Goal: Task Accomplishment & Management: Manage account settings

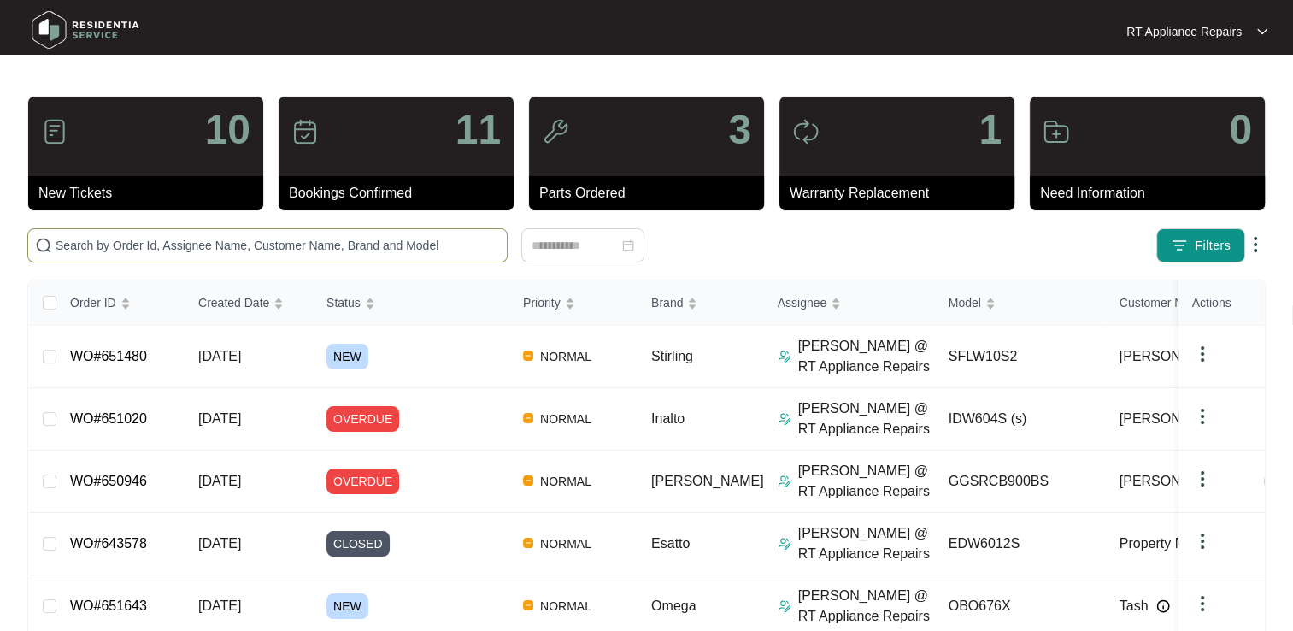
click at [306, 236] on input "text" at bounding box center [278, 245] width 444 height 19
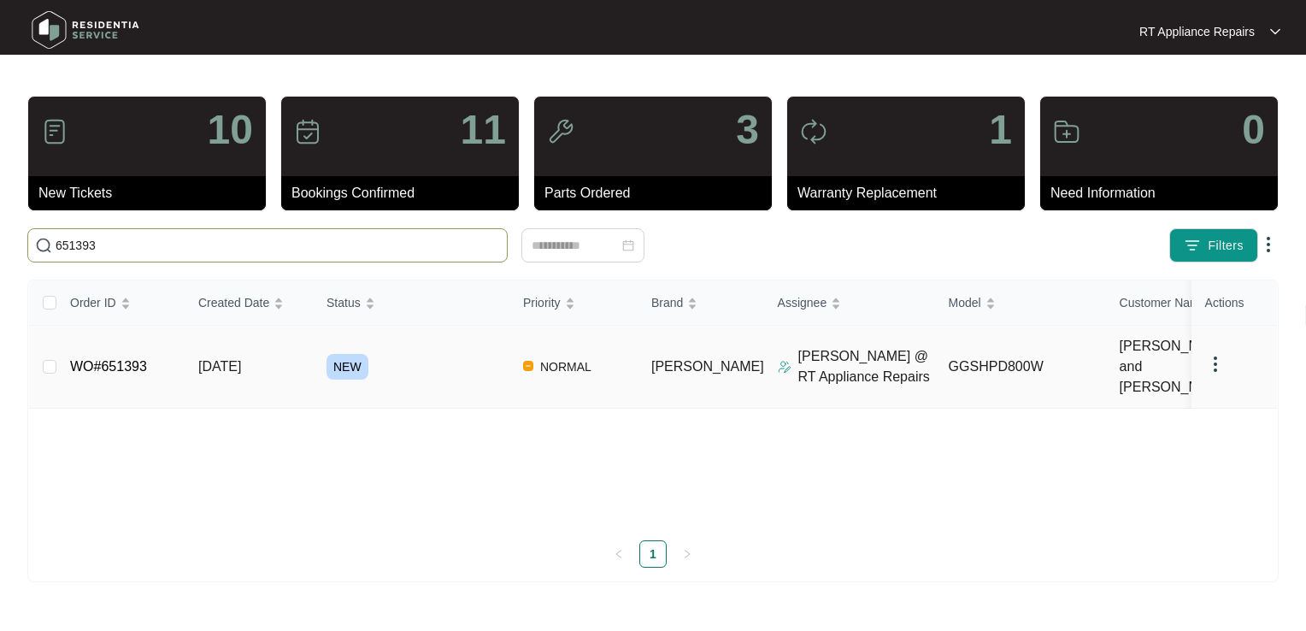
type input "651393"
click at [140, 359] on link "WO#651393" at bounding box center [108, 366] width 77 height 15
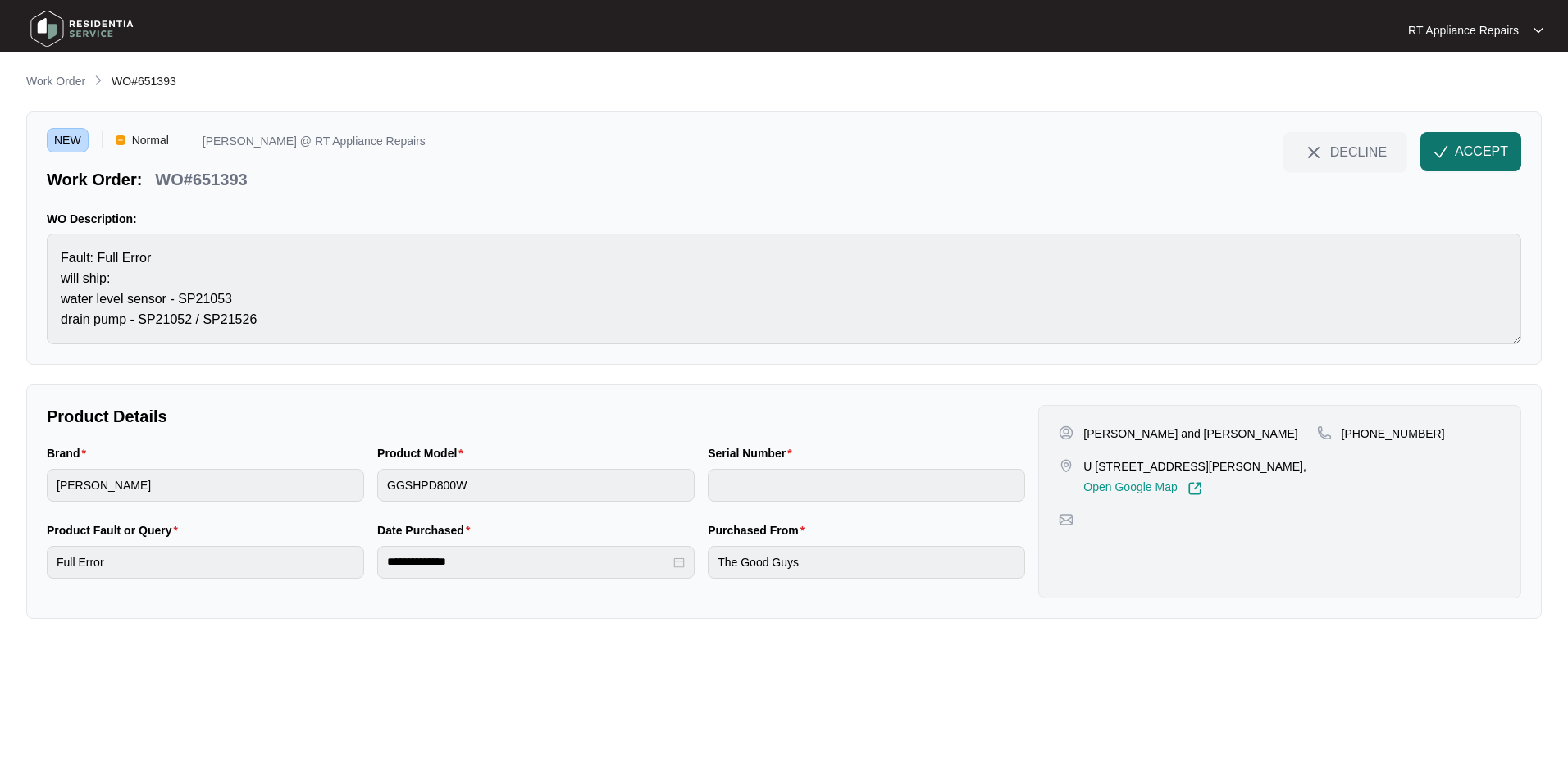
click at [1240, 153] on span "ACCEPT" at bounding box center [1482, 152] width 54 height 20
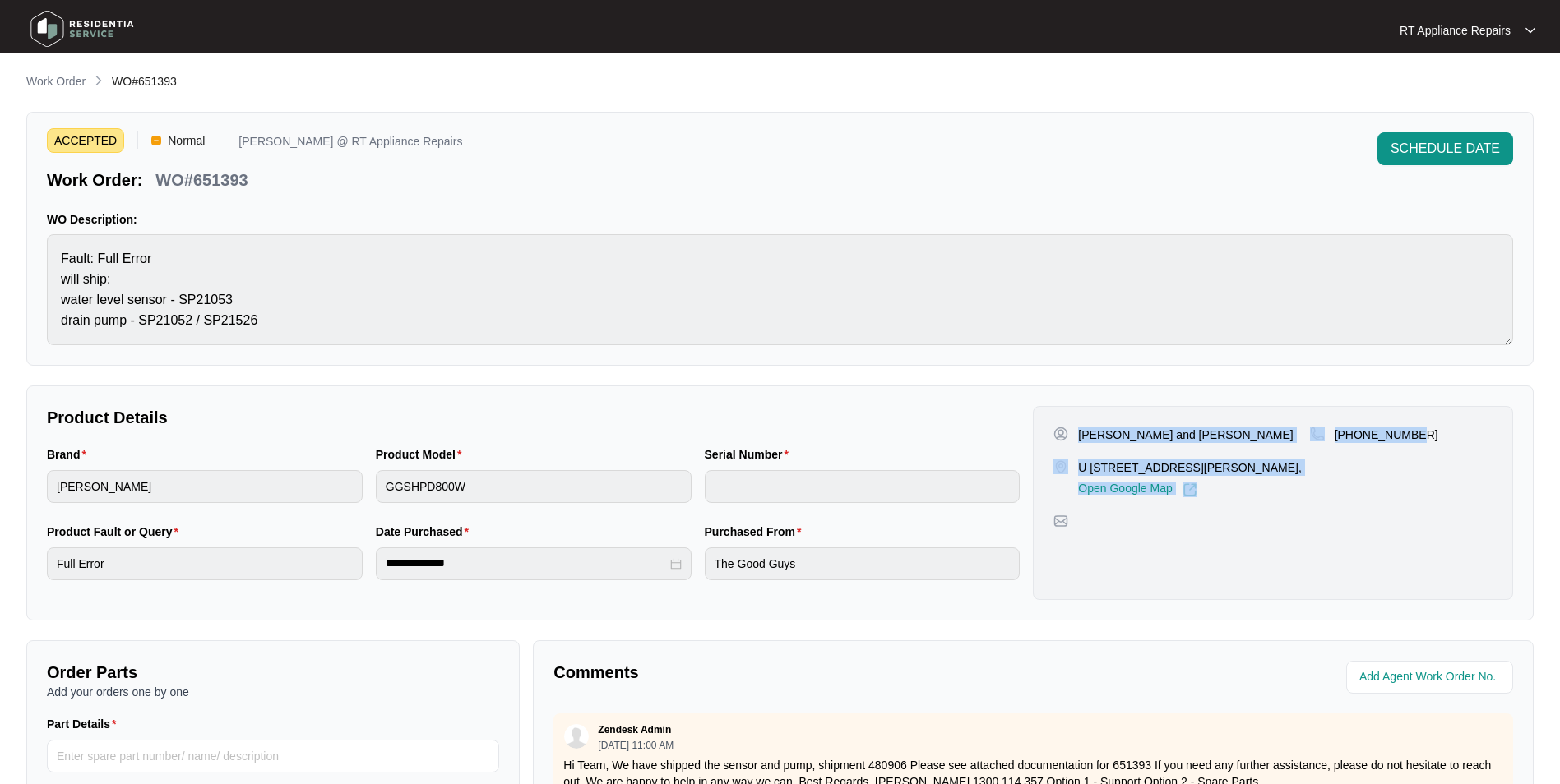
drag, startPoint x: 1081, startPoint y: 431, endPoint x: 1416, endPoint y: 433, distance: 335.0
click at [1243, 433] on div "[PERSON_NAME] and [PERSON_NAME] U 1 [STREET_ADDRESS][PERSON_NAME], Open Google …" at bounding box center [1273, 461] width 439 height 70
copy div "[PERSON_NAME] and [PERSON_NAME] U 1 [STREET_ADDRESS][PERSON_NAME], Open Google …"
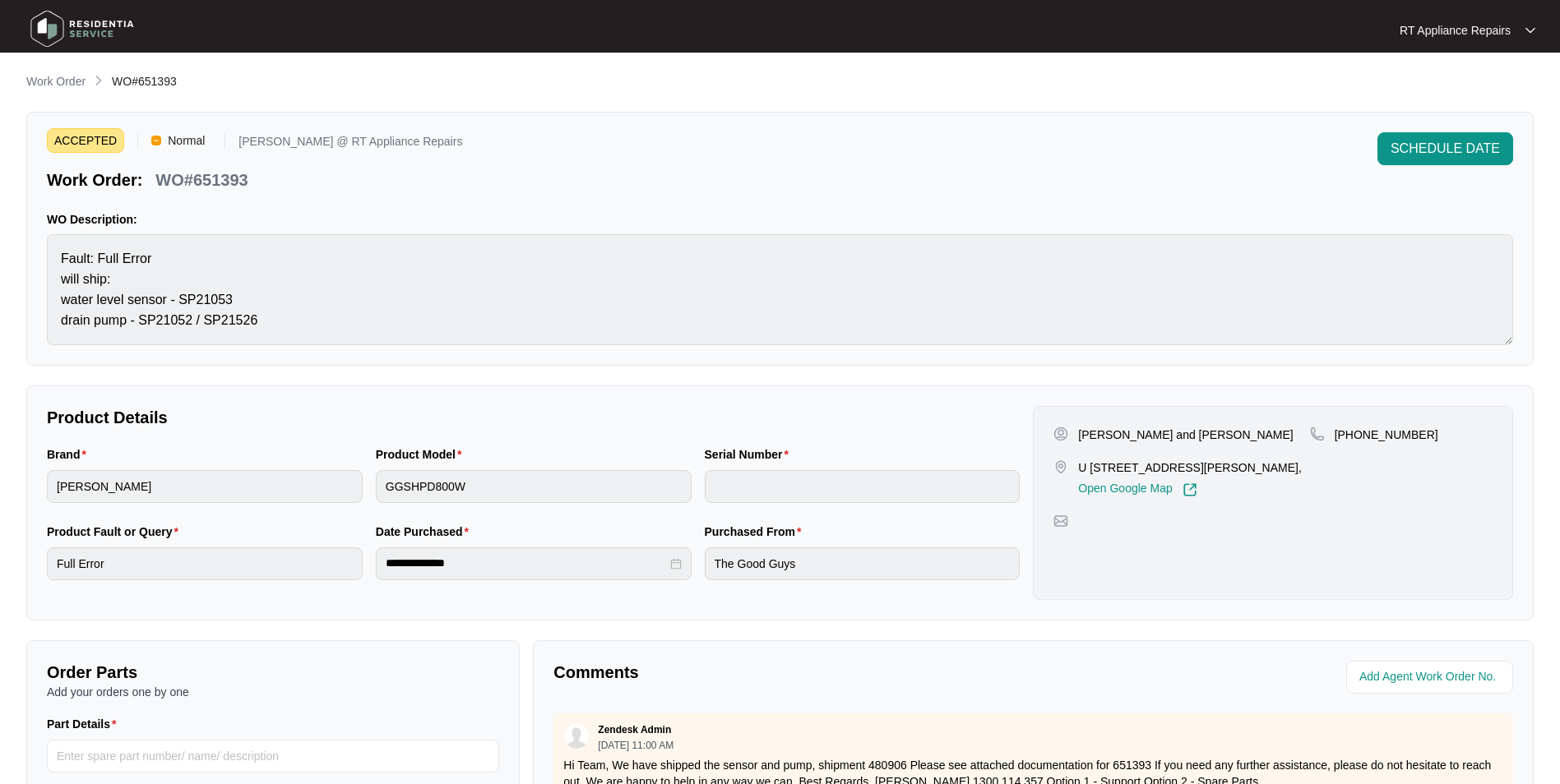
drag, startPoint x: 452, startPoint y: 191, endPoint x: 183, endPoint y: 164, distance: 270.4
click at [451, 191] on div "ACCEPTED Normal [PERSON_NAME] @ RT Appliance Repairs Work Order: WO#651393 SCHE…" at bounding box center [780, 239] width 1507 height 254
drag, startPoint x: 159, startPoint y: 181, endPoint x: 253, endPoint y: 182, distance: 94.0
click at [253, 182] on div "WO#651393" at bounding box center [201, 177] width 105 height 29
copy p "WO#651393"
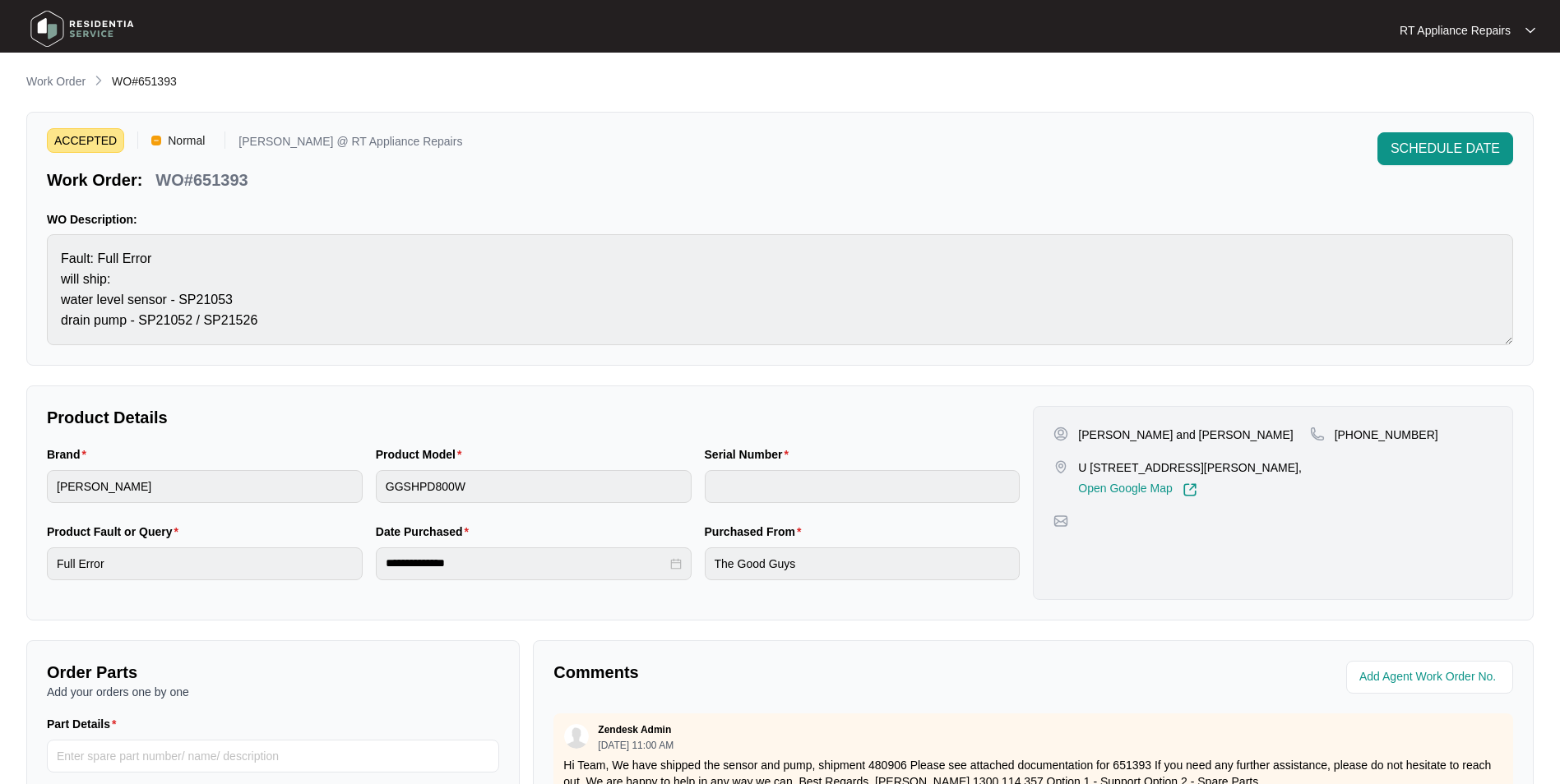
click at [416, 191] on div "ACCEPTED Normal [PERSON_NAME] @ RT Appliance Repairs Work Order: WO#651393 SCHE…" at bounding box center [780, 239] width 1507 height 254
click at [1243, 216] on p "WO Description:" at bounding box center [780, 219] width 1467 height 16
click at [76, 82] on p "Work Order" at bounding box center [56, 81] width 60 height 16
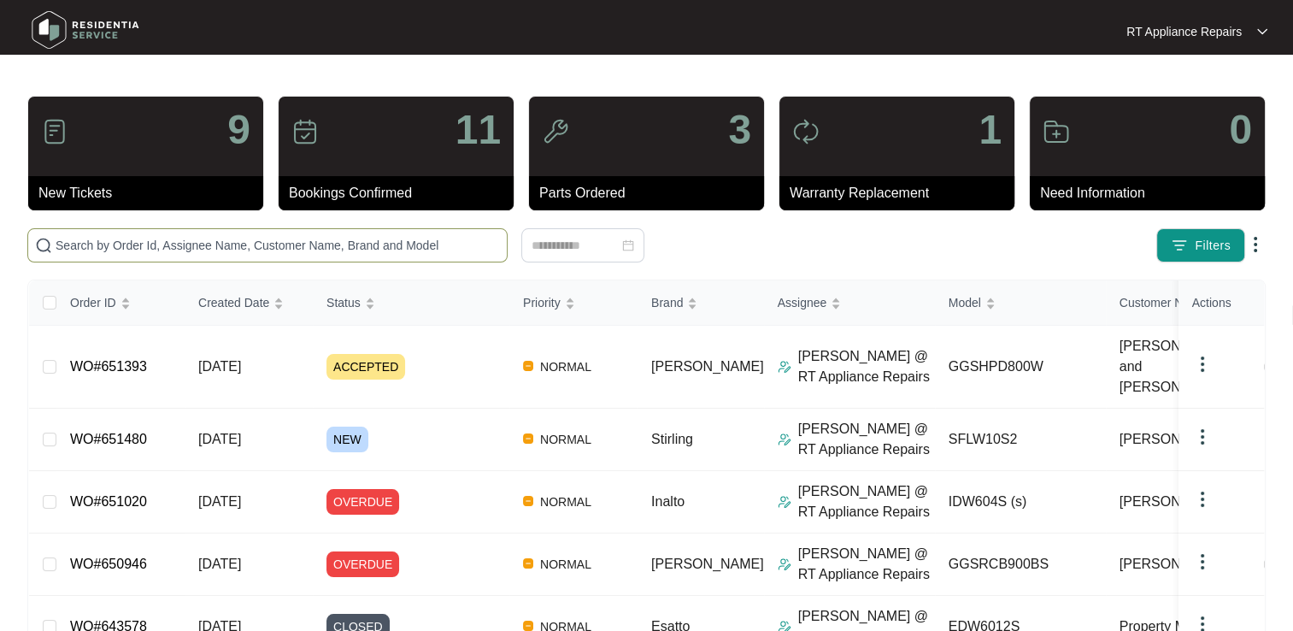
click at [191, 244] on input "text" at bounding box center [278, 245] width 444 height 19
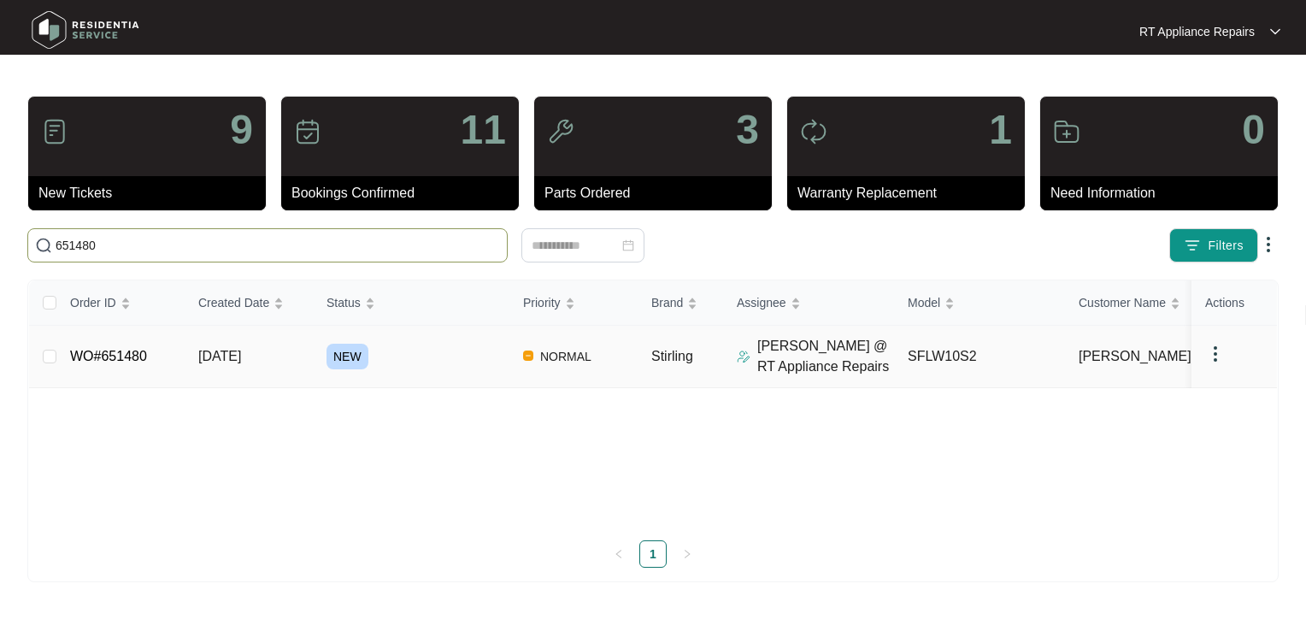
type input "651480"
click at [127, 361] on link "WO#651480" at bounding box center [108, 356] width 77 height 15
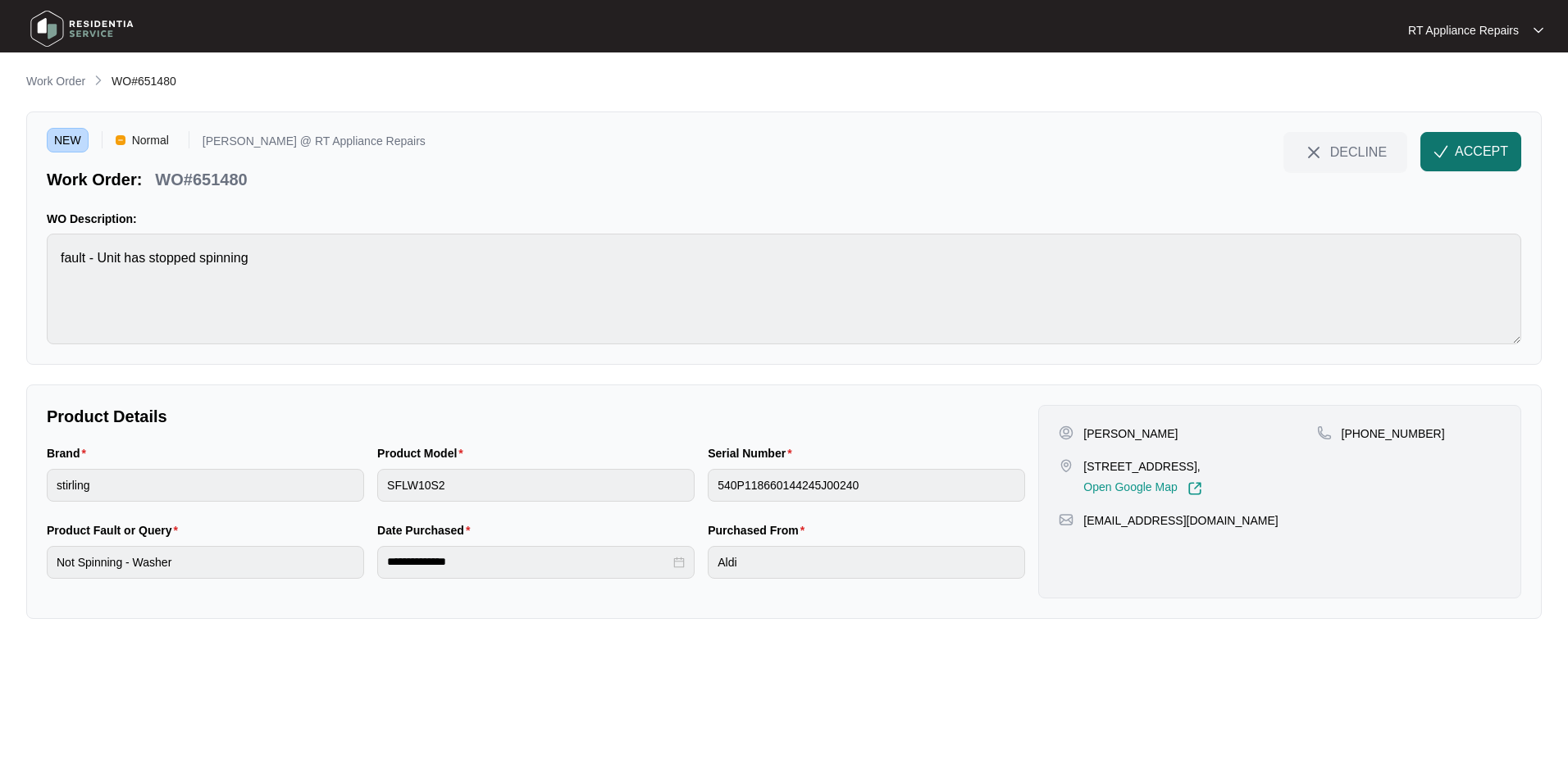
click at [1240, 155] on span "ACCEPT" at bounding box center [1482, 152] width 54 height 20
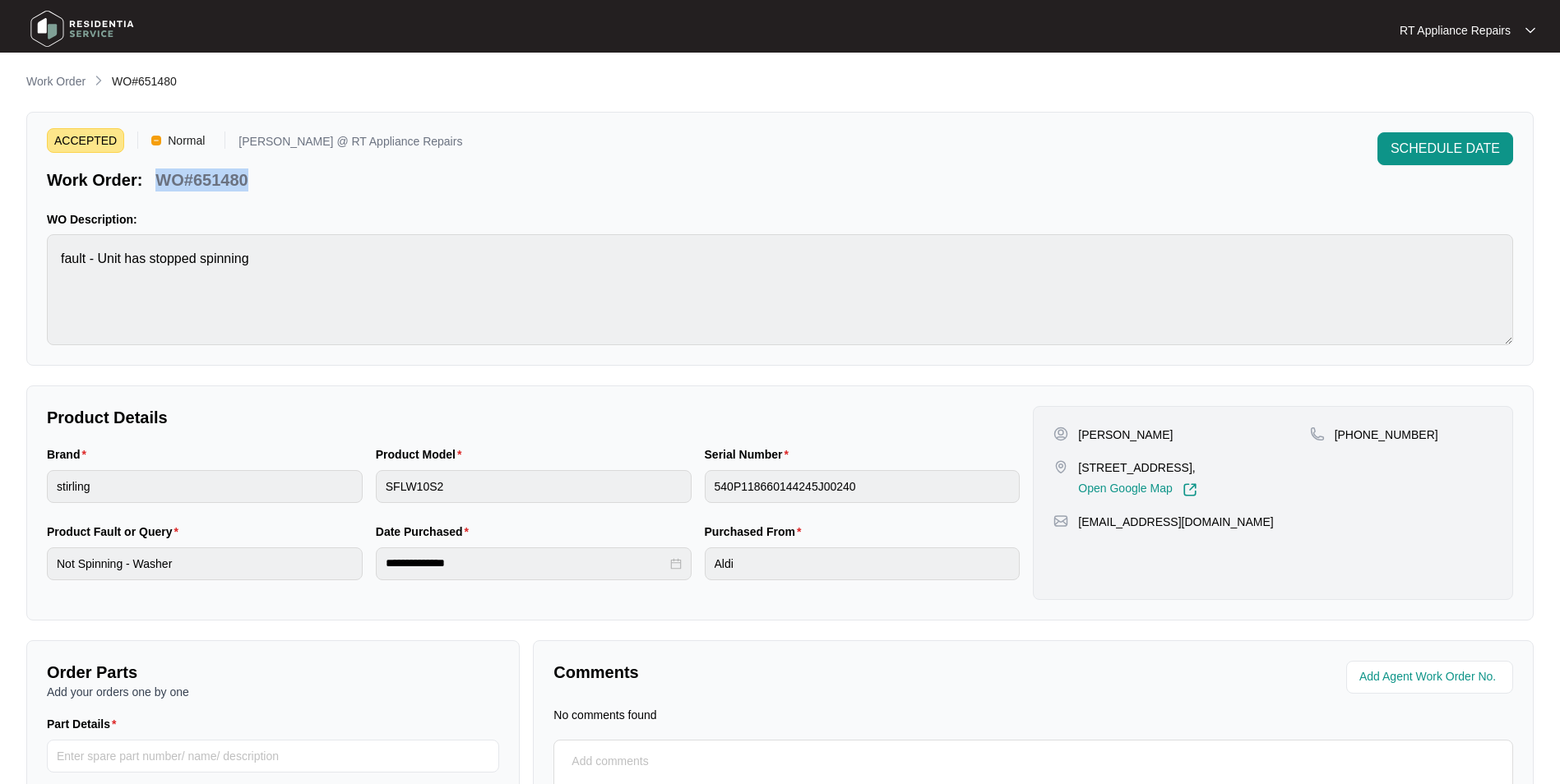
drag, startPoint x: 156, startPoint y: 182, endPoint x: 247, endPoint y: 178, distance: 91.1
click at [247, 178] on p "WO#651480" at bounding box center [202, 180] width 92 height 23
copy p "WO#651480"
click at [404, 182] on div "ACCEPTED Normal [PERSON_NAME] @ RT Appliance Repairs Work Order: WO#651480 SCHE…" at bounding box center [780, 163] width 1467 height 60
click at [387, 195] on div "ACCEPTED Normal [PERSON_NAME] @ RT Appliance Repairs Work Order: WO#651480 SCHE…" at bounding box center [780, 239] width 1507 height 254
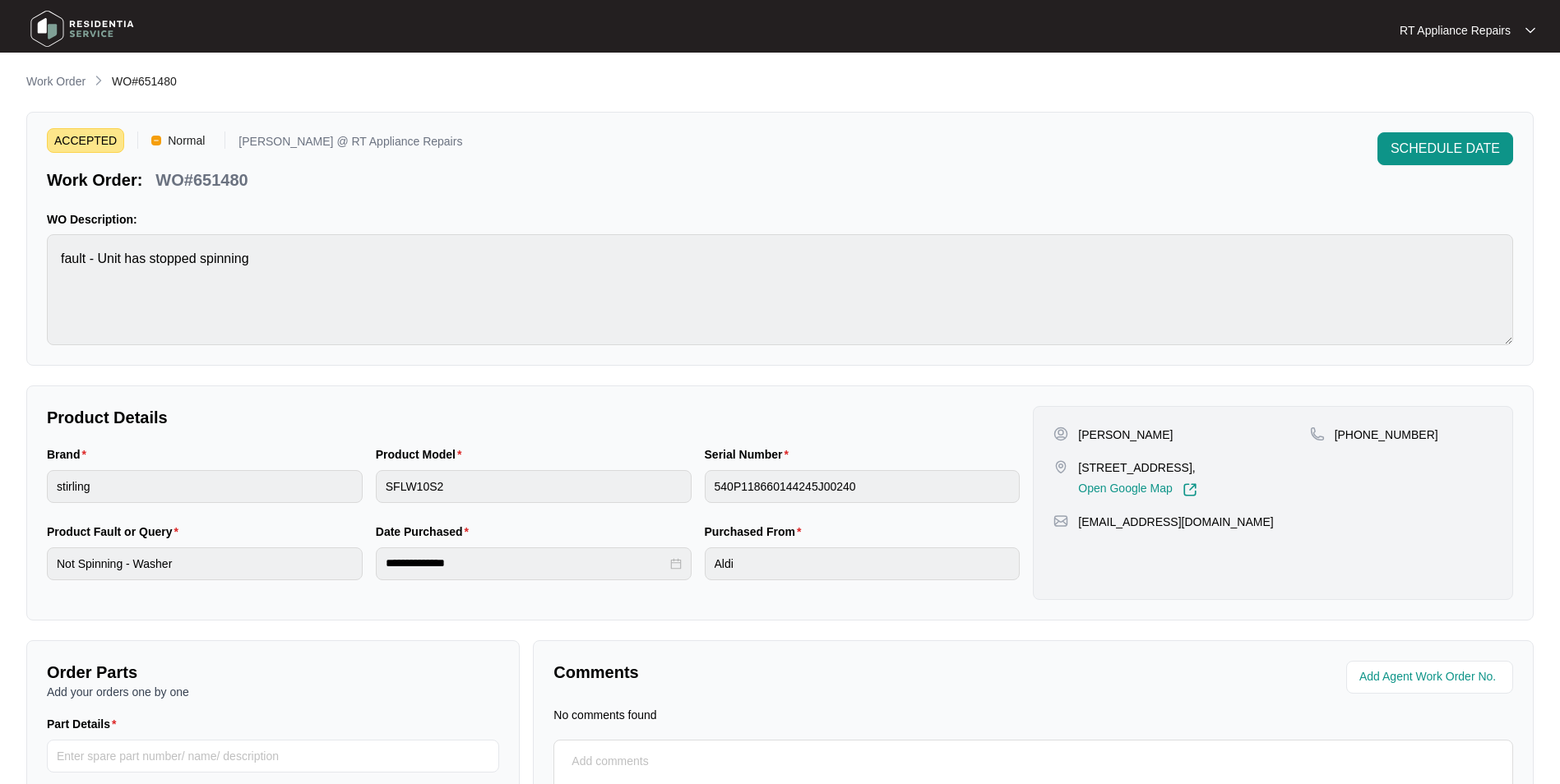
click at [1077, 435] on div "[PERSON_NAME]" at bounding box center [1182, 434] width 256 height 16
click at [1081, 434] on p "[PERSON_NAME]" at bounding box center [1125, 434] width 94 height 16
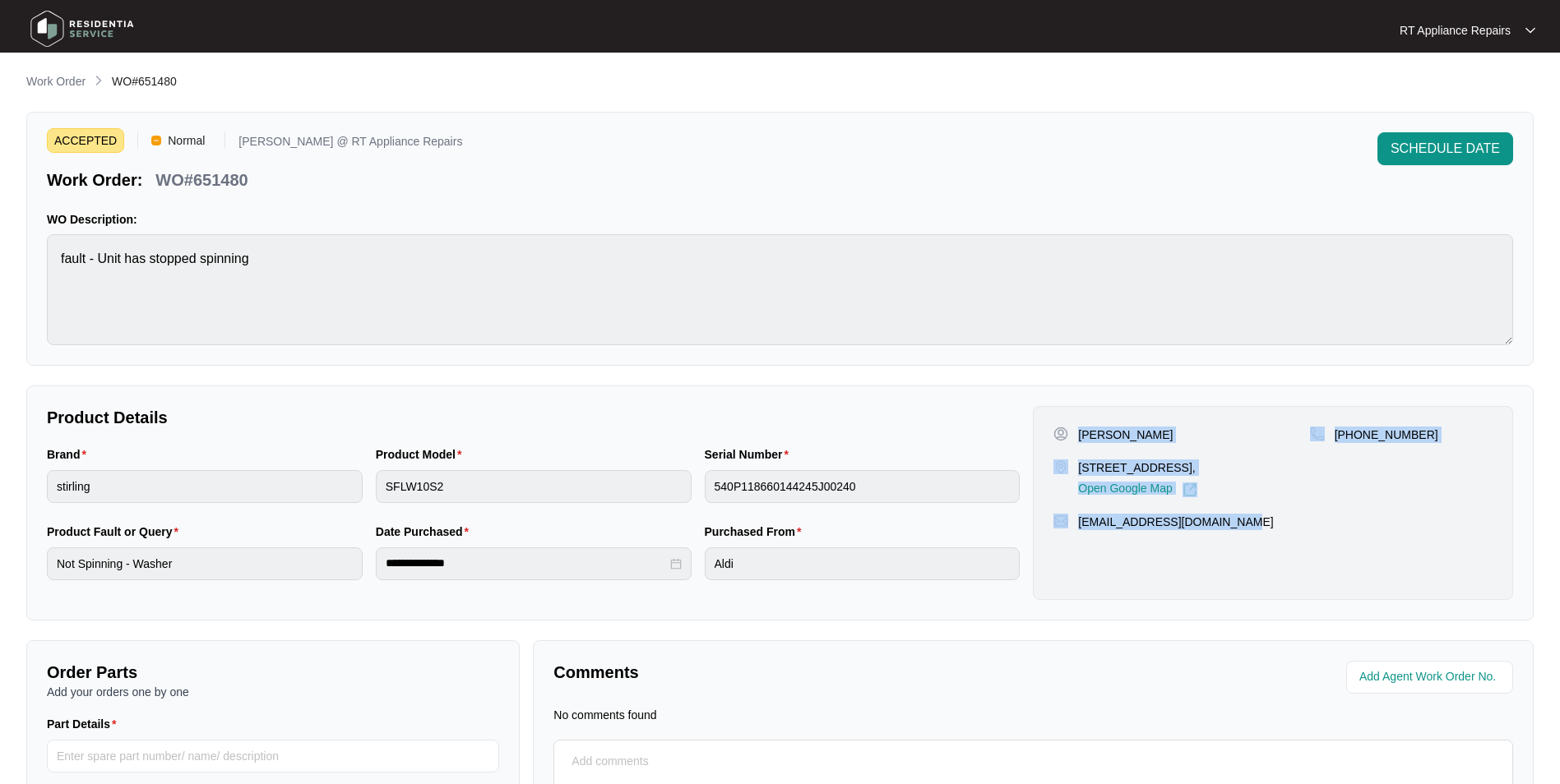
drag, startPoint x: 1082, startPoint y: 435, endPoint x: 1195, endPoint y: 512, distance: 136.7
click at [1243, 524] on div "[PERSON_NAME] [STREET_ADDRESS], Open Google Map [PHONE_NUMBER] [EMAIL_ADDRESS][…" at bounding box center [1272, 503] width 480 height 194
copy div "[PERSON_NAME] [STREET_ADDRESS], Open Google Map [PHONE_NUMBER] [EMAIL_ADDRESS][…"
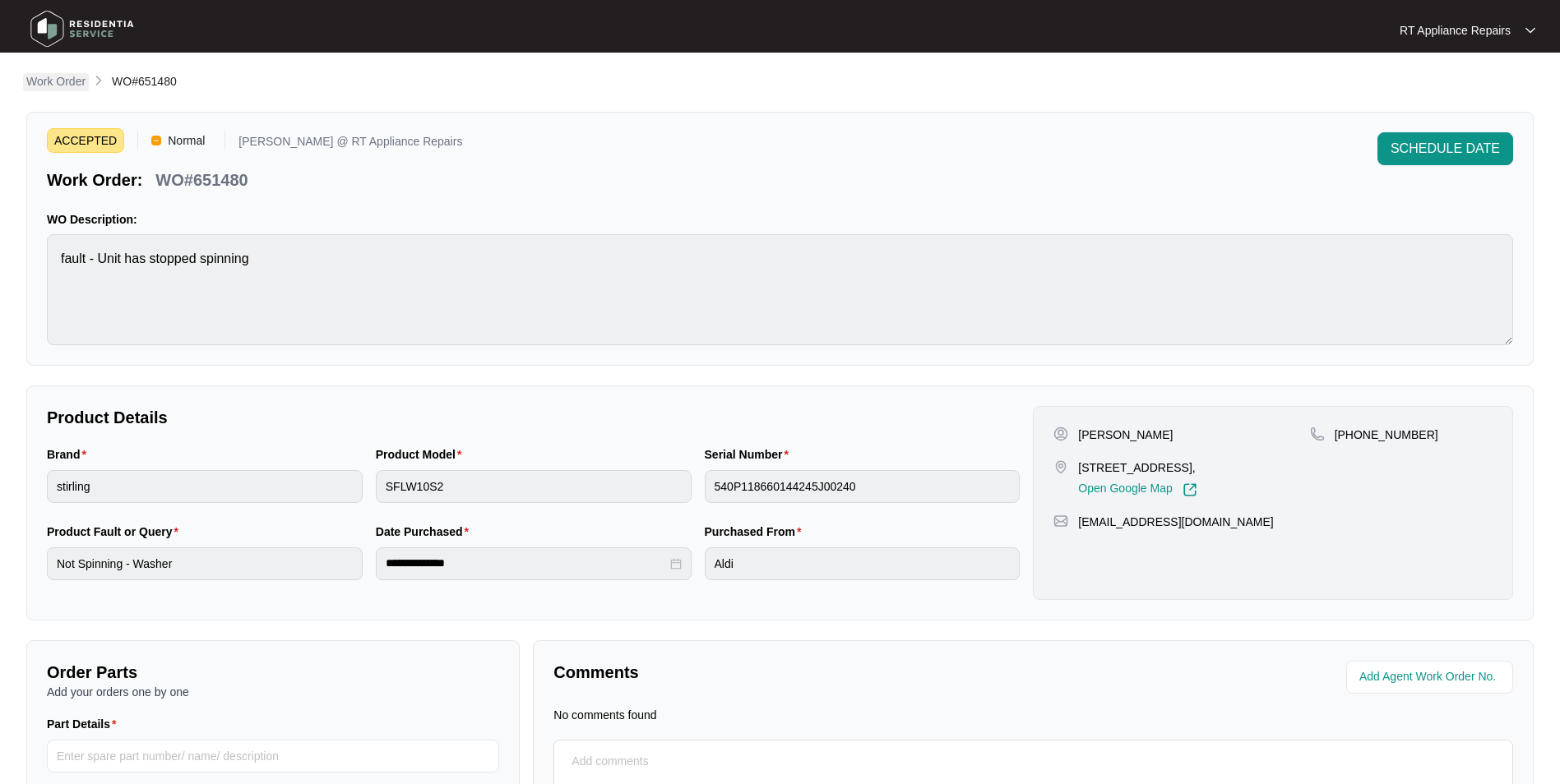
drag, startPoint x: 37, startPoint y: 80, endPoint x: 51, endPoint y: 89, distance: 16.6
click at [37, 80] on p "Work Order" at bounding box center [56, 81] width 60 height 16
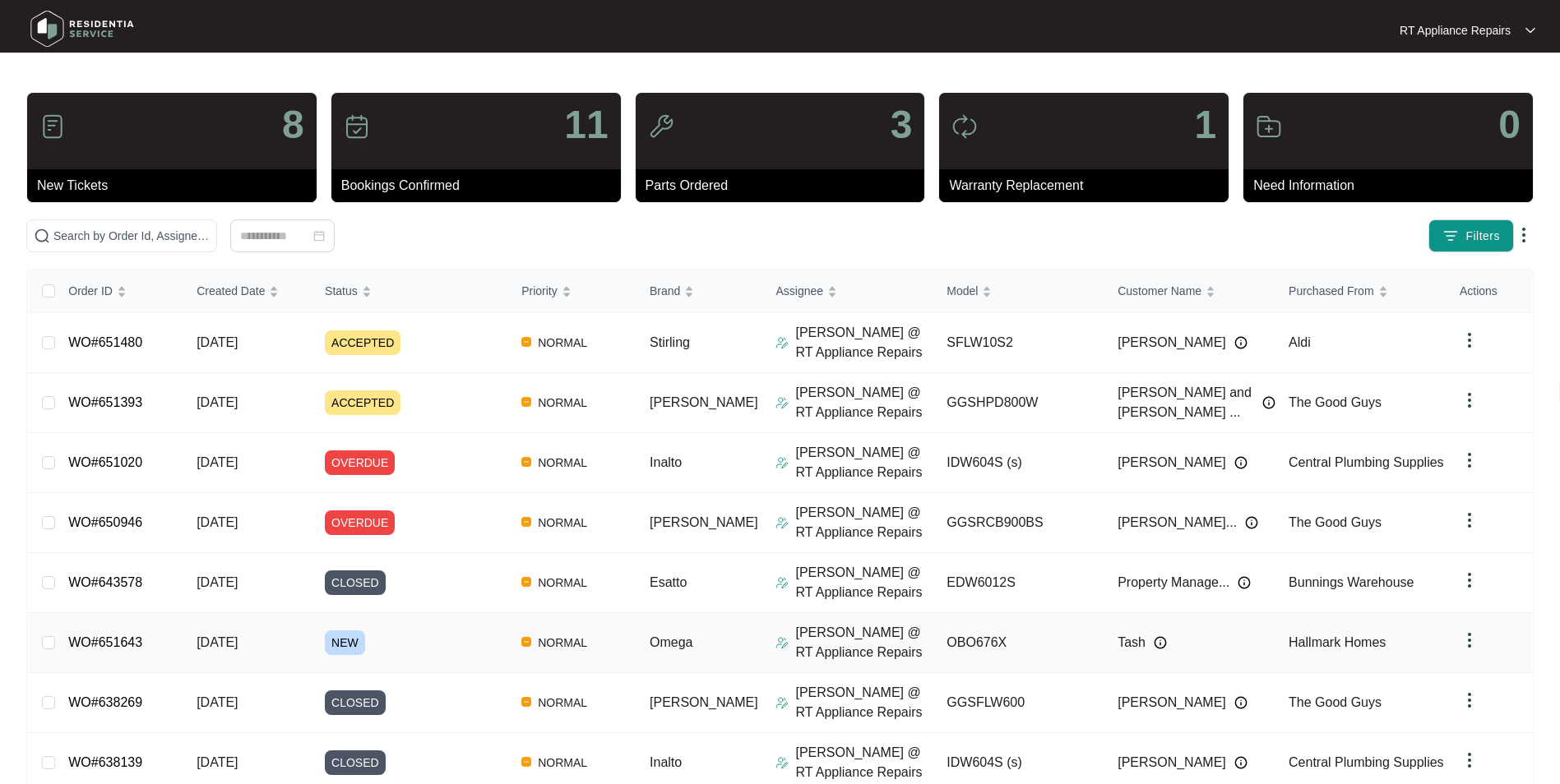
click at [108, 606] on link "WO#651643" at bounding box center [105, 643] width 74 height 14
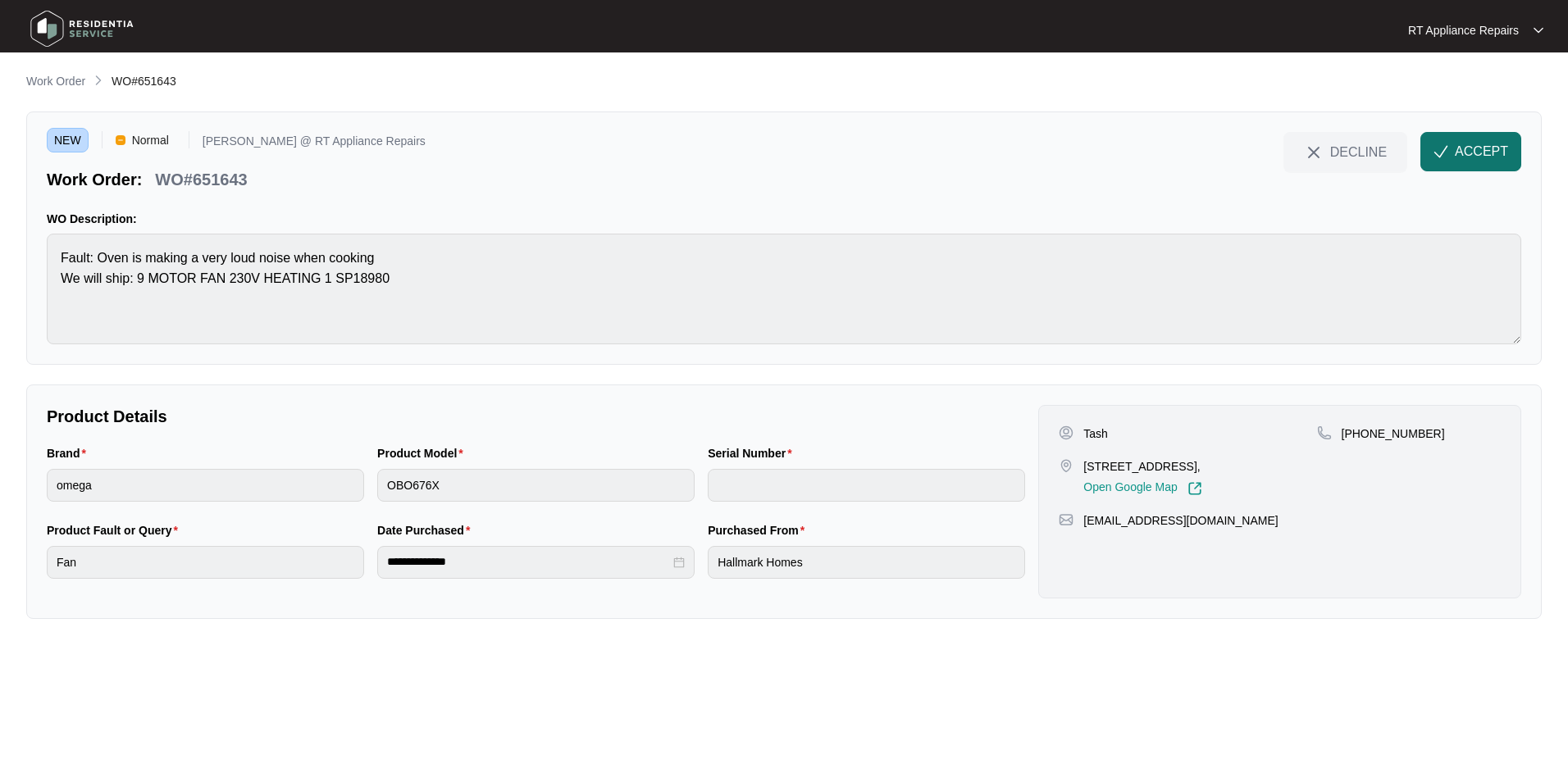
click at [1240, 154] on span "ACCEPT" at bounding box center [1482, 152] width 54 height 20
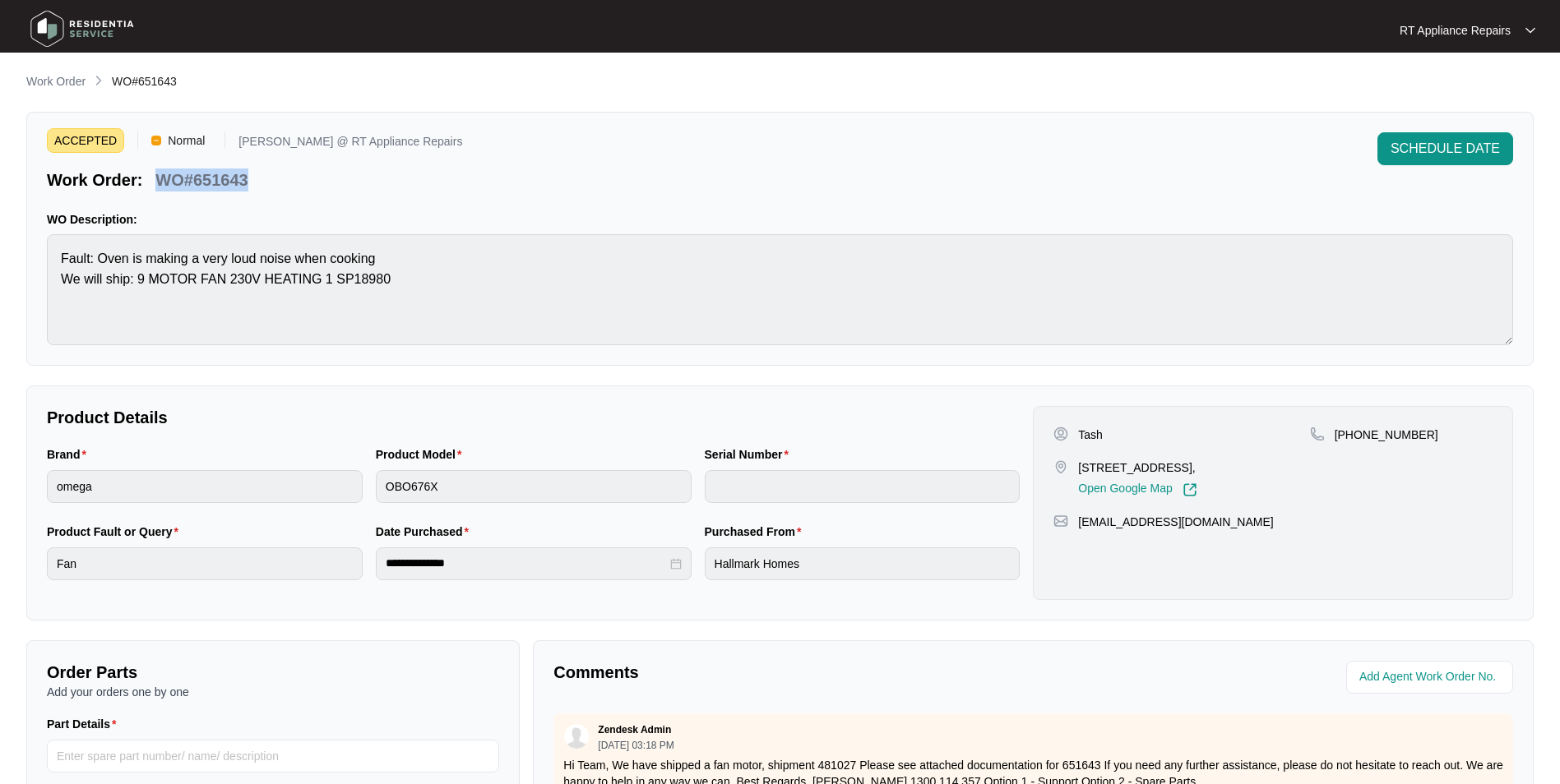
drag, startPoint x: 156, startPoint y: 179, endPoint x: 265, endPoint y: 179, distance: 109.0
click at [265, 179] on div "Work Order: WO#651643" at bounding box center [255, 177] width 416 height 29
copy p "WO#651643"
click at [403, 176] on div "ACCEPTED Normal [PERSON_NAME] @ RT Appliance Repairs Work Order: WO#651643 SCHE…" at bounding box center [780, 163] width 1467 height 60
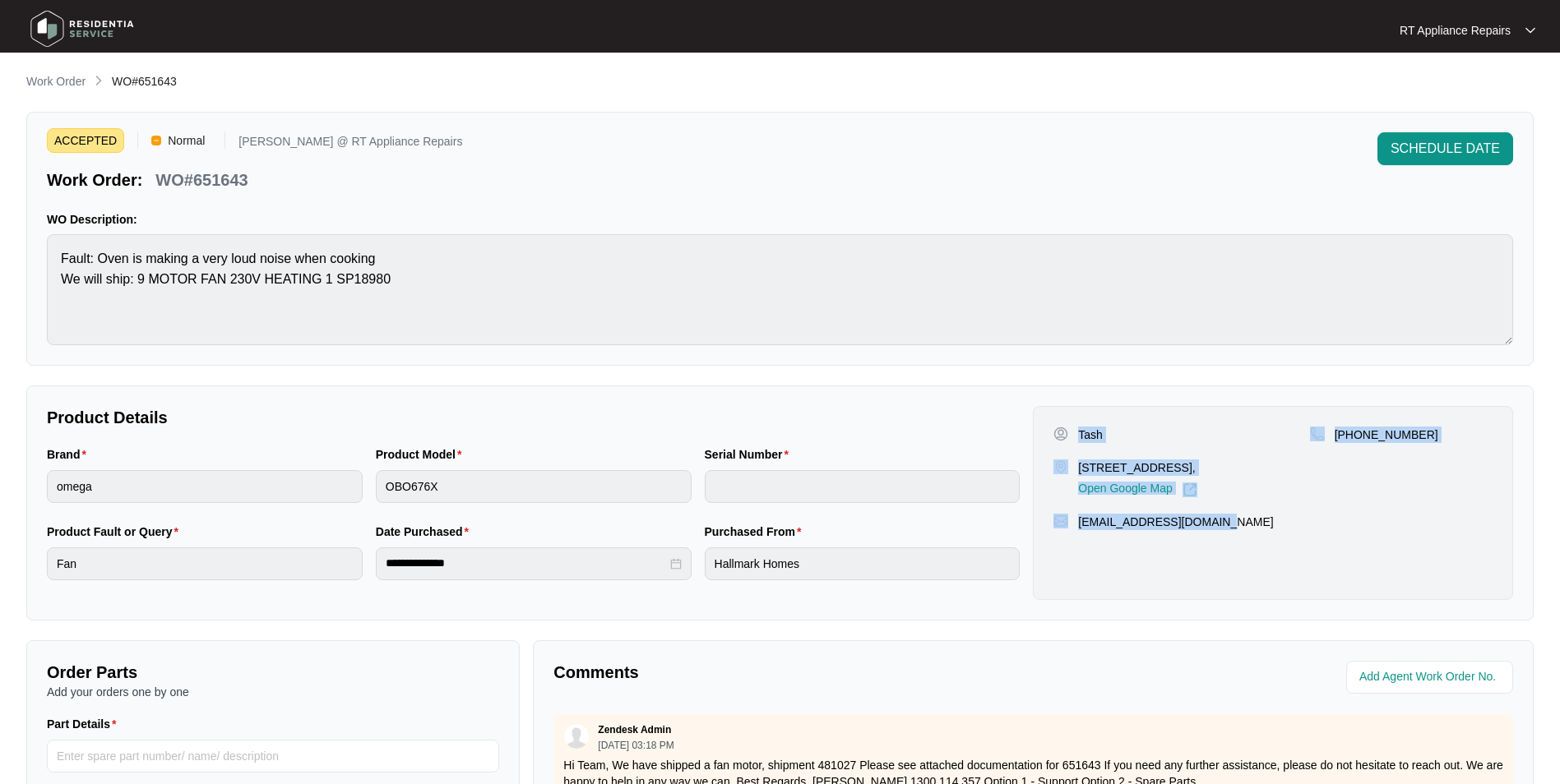
drag, startPoint x: 1079, startPoint y: 428, endPoint x: 1192, endPoint y: 524, distance: 148.3
click at [1216, 528] on div "Tash [STREET_ADDRESS], Open Google Map [PHONE_NUMBER] [EMAIL_ADDRESS][DOMAIN_NA…" at bounding box center [1272, 503] width 480 height 194
copy div "Tash [STREET_ADDRESS], Open Google Map [PHONE_NUMBER] [EMAIL_ADDRESS][DOMAIN_NA…"
